Goal: Task Accomplishment & Management: Complete application form

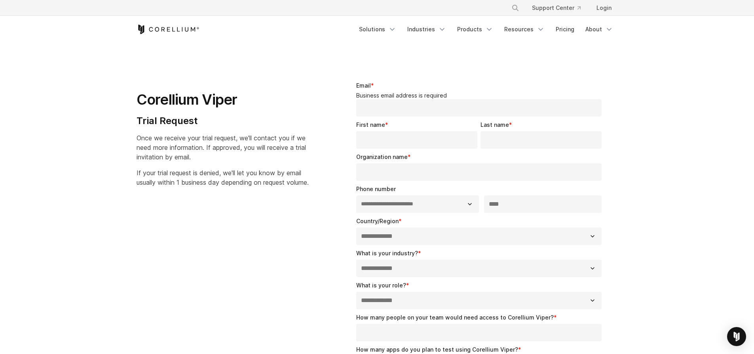
select select "**"
click at [312, 53] on section "**********" at bounding box center [377, 283] width 754 height 481
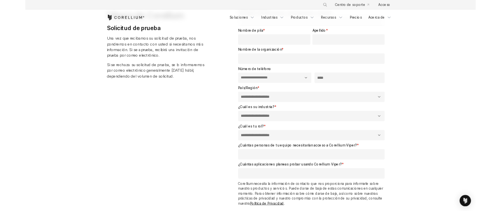
scroll to position [79, 0]
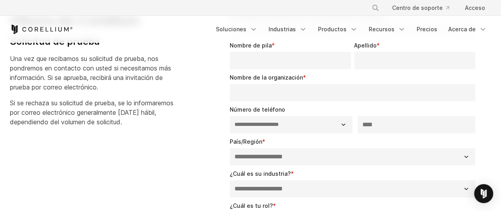
drag, startPoint x: 143, startPoint y: 122, endPoint x: 122, endPoint y: 116, distance: 21.9
click at [124, 116] on p "Si se rechaza su solicitud de prueba, se lo informaremos por correo electrónico…" at bounding box center [96, 112] width 172 height 29
click at [77, 118] on font "Si se rechaza su solicitud de prueba, se lo informaremos por correo electrónico…" at bounding box center [92, 112] width 164 height 27
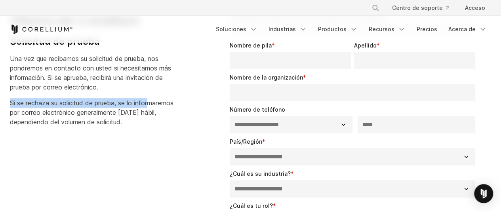
drag, startPoint x: 11, startPoint y: 101, endPoint x: 153, endPoint y: 101, distance: 142.1
click at [153, 101] on font "Si se rechaza su solicitud de prueba, se lo informaremos por correo electrónico…" at bounding box center [92, 112] width 164 height 27
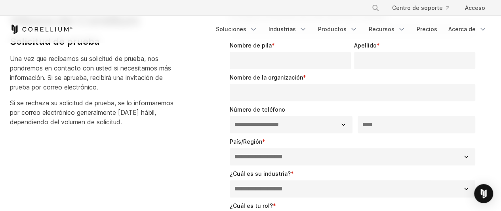
click at [95, 122] on font "Si se rechaza su solicitud de prueba, se lo informaremos por correo electrónico…" at bounding box center [92, 112] width 164 height 27
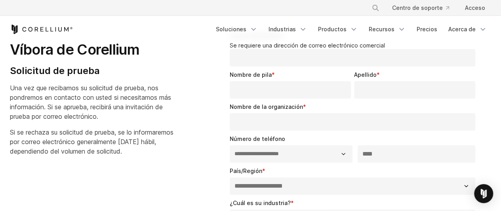
scroll to position [40, 0]
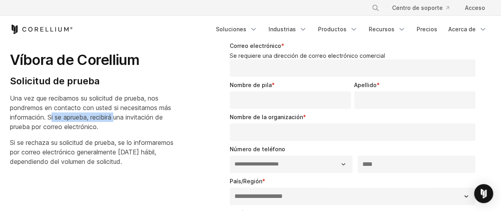
drag, startPoint x: 50, startPoint y: 116, endPoint x: 118, endPoint y: 119, distance: 68.1
click at [118, 119] on font "Una vez que recibamos su solicitud de prueba, nos pondremos en contacto con ust…" at bounding box center [90, 112] width 161 height 36
click at [117, 130] on p "Una vez que recibamos su solicitud de prueba, nos pondremos en contacto con ust…" at bounding box center [96, 112] width 172 height 38
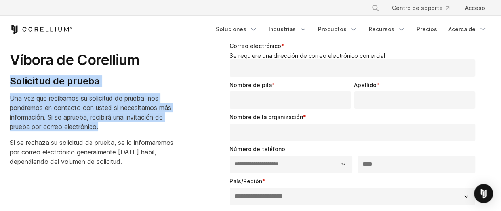
drag, startPoint x: 105, startPoint y: 129, endPoint x: 6, endPoint y: 80, distance: 111.2
click at [6, 80] on div "Víbora de Corellium Solicitud de prueba Una vez que recibamos su solicitud de p…" at bounding box center [105, 101] width 207 height 144
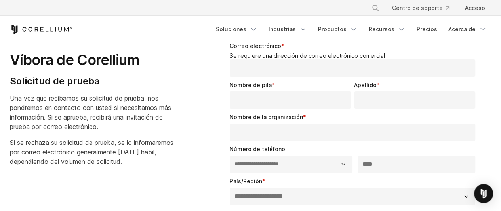
click at [77, 152] on font "Si se rechaza su solicitud de prueba, se lo informaremos por correo electrónico…" at bounding box center [92, 152] width 164 height 27
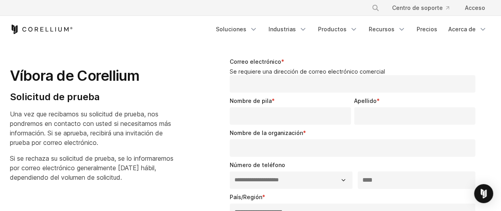
scroll to position [0, 0]
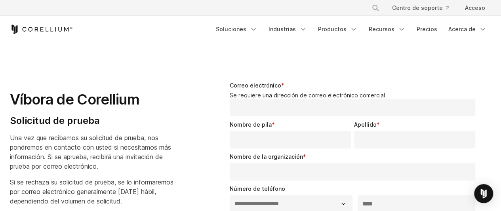
drag, startPoint x: 153, startPoint y: 164, endPoint x: 11, endPoint y: 101, distance: 155.3
click at [11, 101] on div "Víbora de Corellium Solicitud de prueba Una vez que recibamos su solicitud de p…" at bounding box center [105, 140] width 191 height 131
click at [61, 125] on font "Solicitud de prueba" at bounding box center [55, 120] width 90 height 11
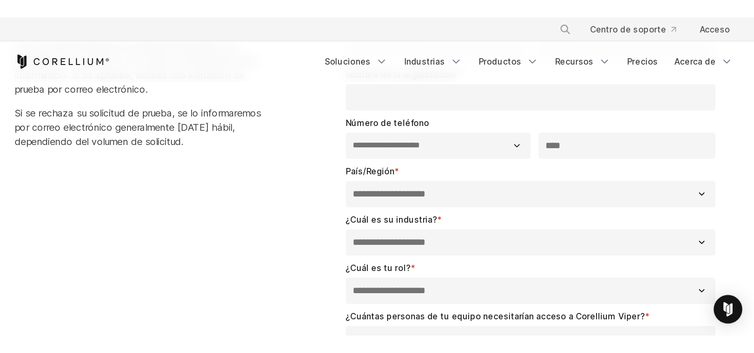
scroll to position [198, 0]
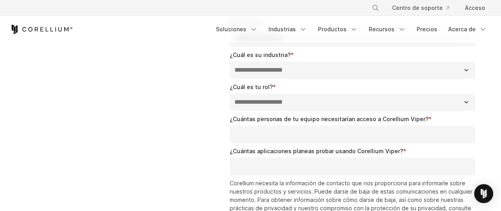
click at [124, 120] on div "**********" at bounding box center [250, 94] width 497 height 447
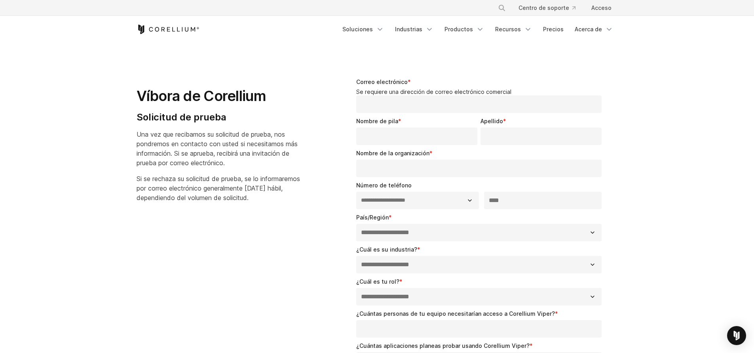
scroll to position [0, 0]
